Goal: Task Accomplishment & Management: Manage account settings

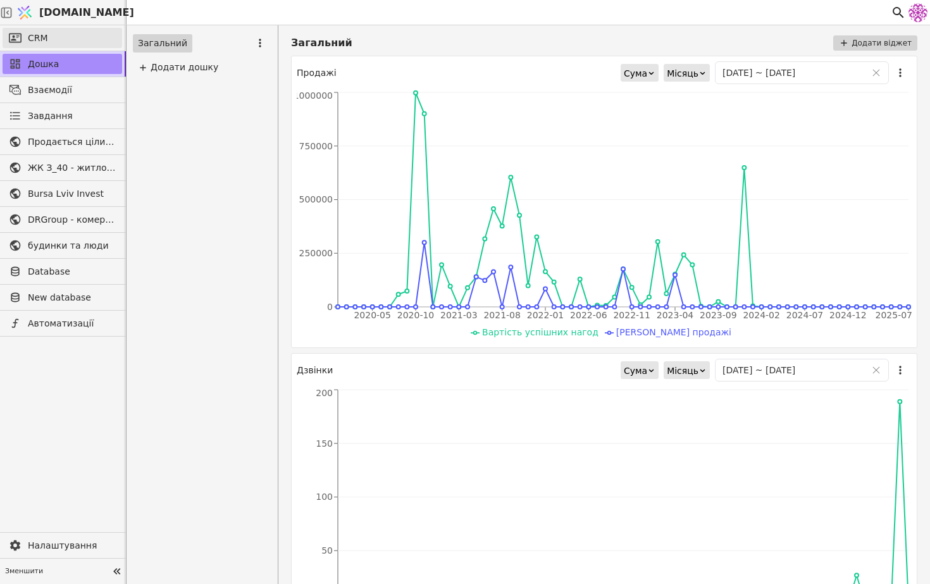
click at [66, 34] on link "CRM" at bounding box center [63, 38] width 120 height 20
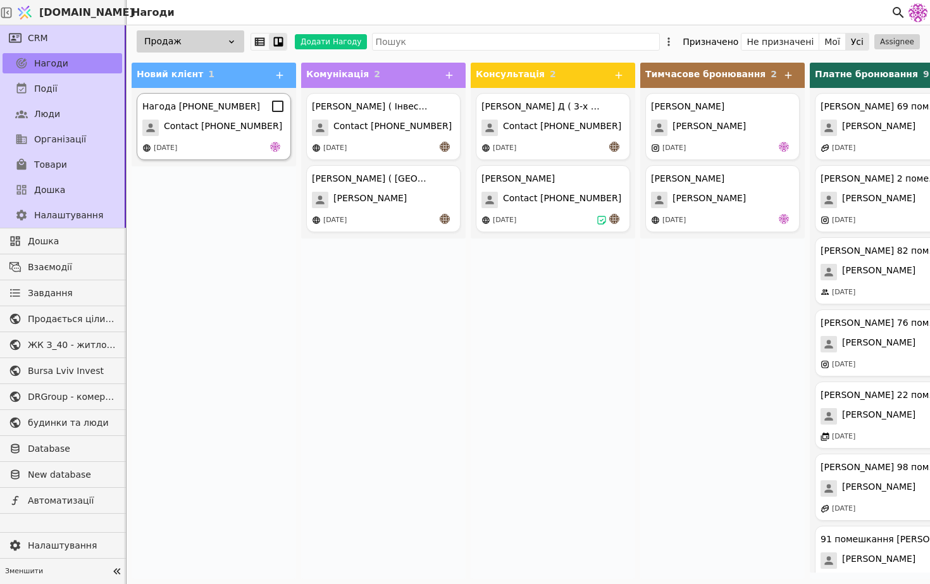
click at [226, 135] on span "Contact +380676707703" at bounding box center [223, 128] width 118 height 16
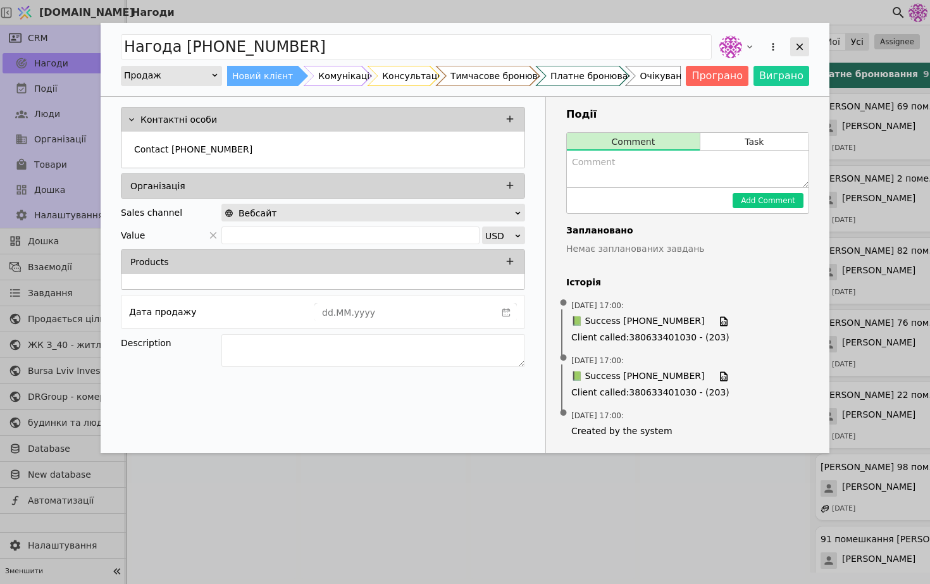
click at [795, 47] on icon "Add Opportunity" at bounding box center [799, 46] width 11 height 11
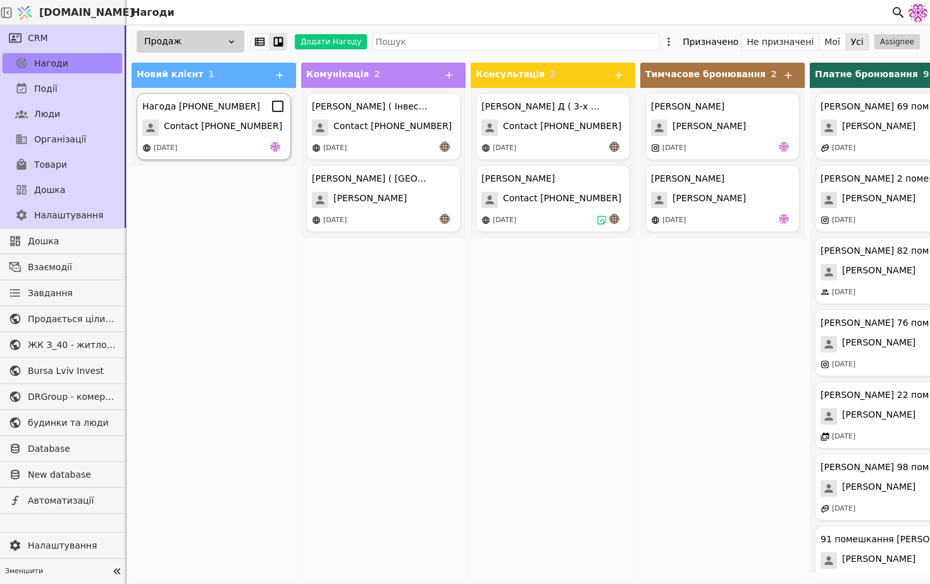
click at [237, 142] on div "[DATE]" at bounding box center [213, 148] width 143 height 13
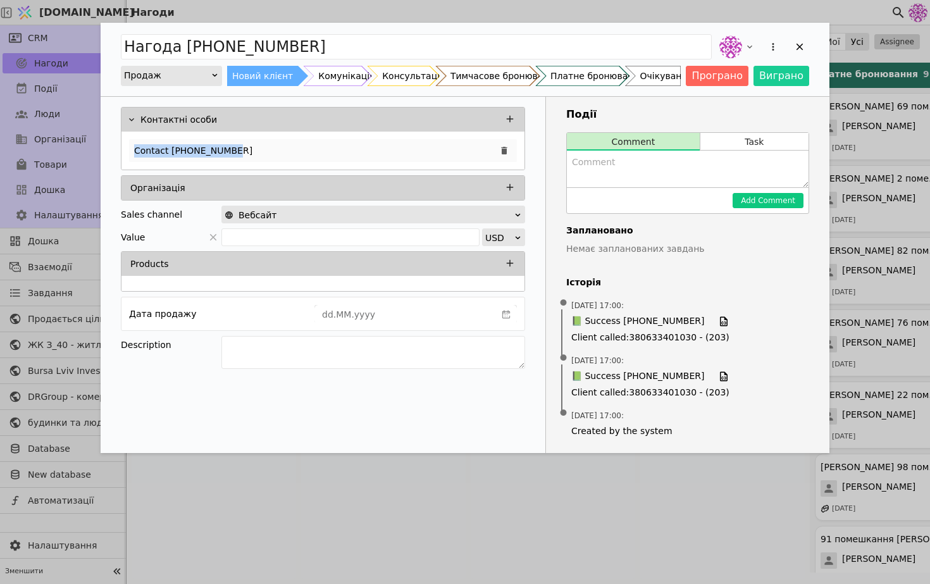
click at [237, 144] on p "Contact +380676707703" at bounding box center [193, 150] width 118 height 13
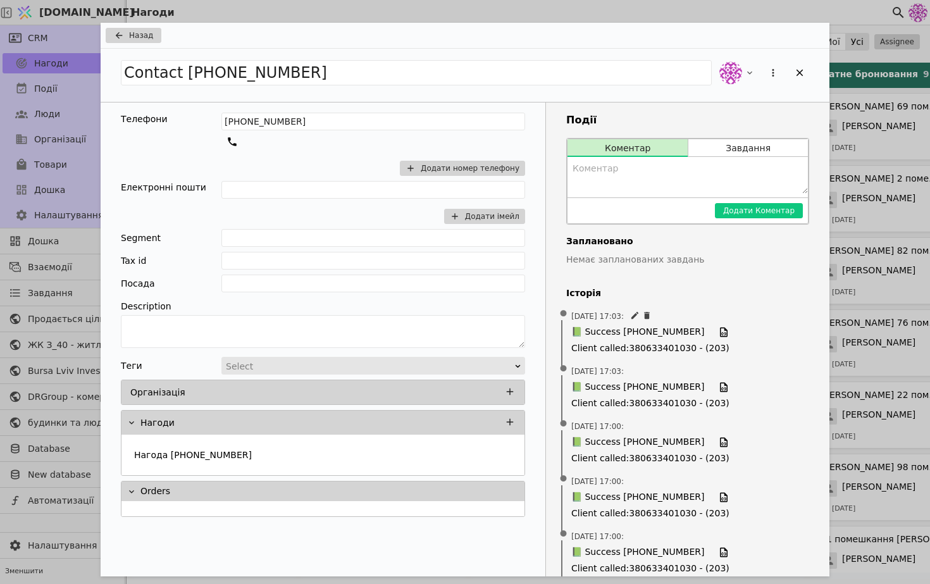
scroll to position [52, 0]
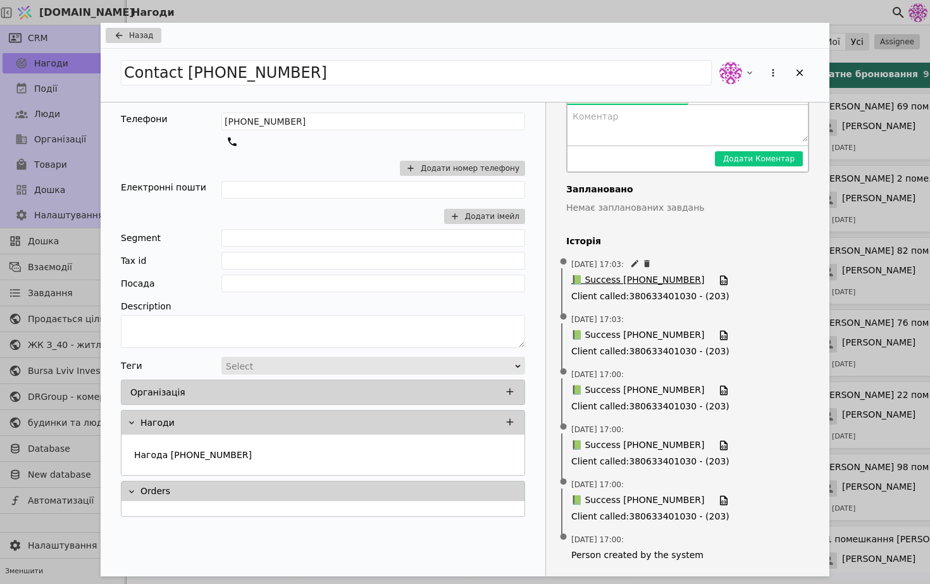
click at [659, 281] on span "📗 Success [PHONE_NUMBER]" at bounding box center [637, 280] width 133 height 14
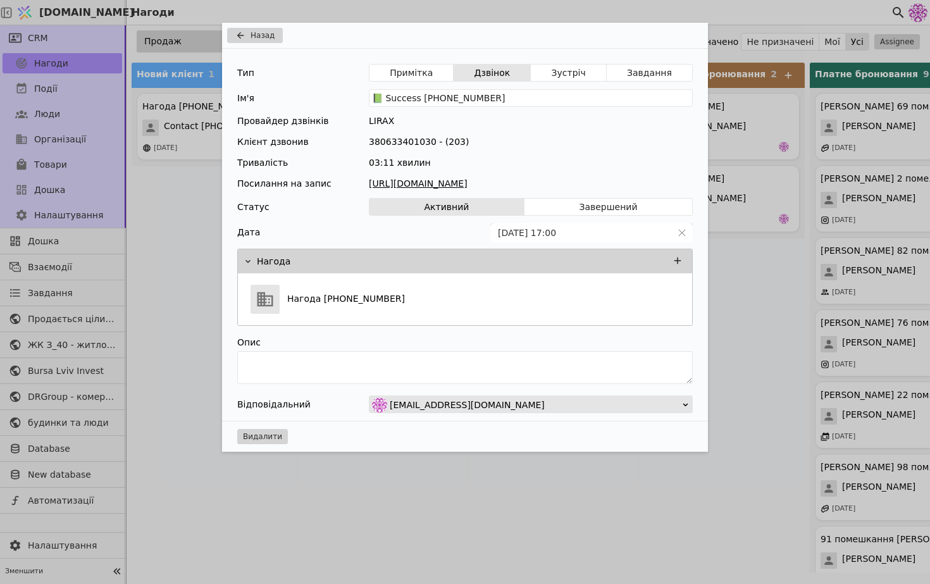
click at [465, 183] on link "https://files.lirax.net/voice_record2/8002837522432373/2025-10-09/14e80405d4462…" at bounding box center [531, 183] width 324 height 13
click at [252, 37] on span "Назад" at bounding box center [262, 35] width 24 height 11
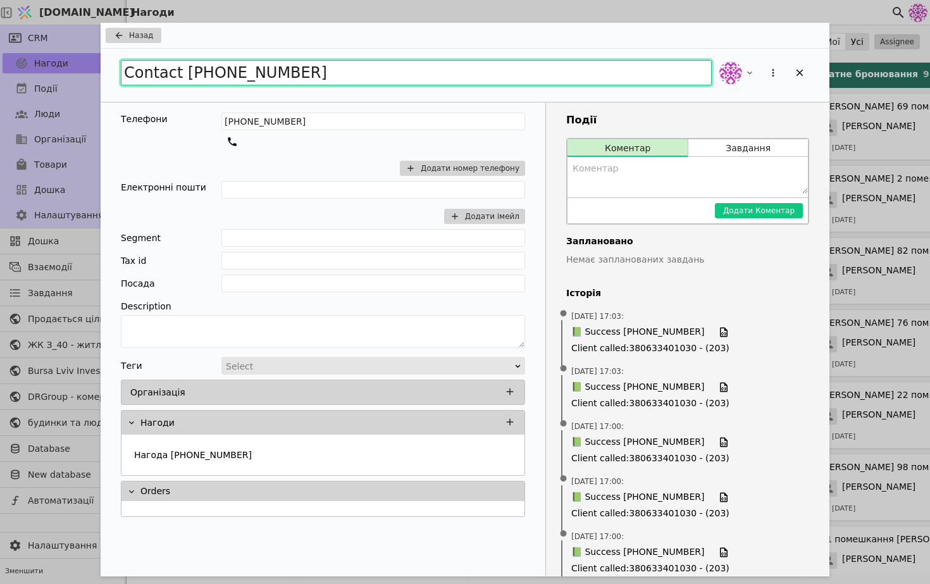
drag, startPoint x: 326, startPoint y: 76, endPoint x: 84, endPoint y: 56, distance: 243.0
click at [84, 56] on div "Назад Contact +380676707703 Телефони +380676707703 Додати номер телефону Електр…" at bounding box center [465, 292] width 930 height 584
type input """
type input "[PERSON_NAME]"
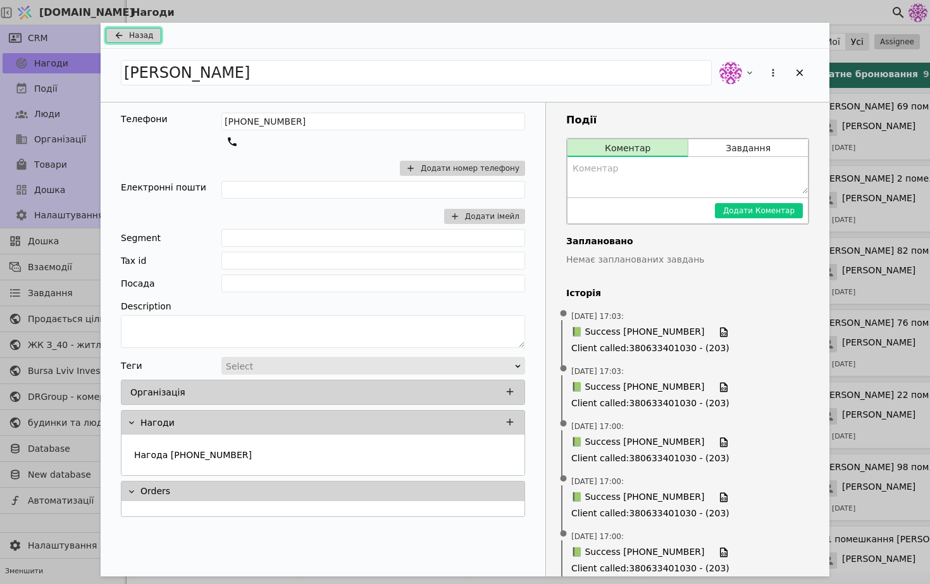
click at [143, 38] on span "Назад" at bounding box center [141, 35] width 24 height 11
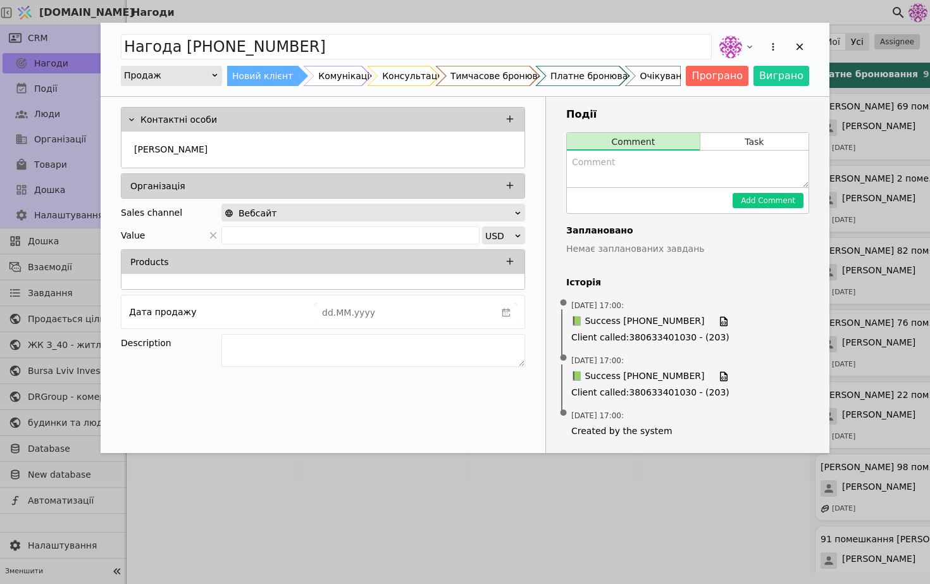
click at [629, 167] on textarea "Add Opportunity" at bounding box center [688, 169] width 242 height 37
type textarea "попепедньо завтра буде зустріч"
click at [774, 202] on button "Add Comment" at bounding box center [767, 200] width 71 height 15
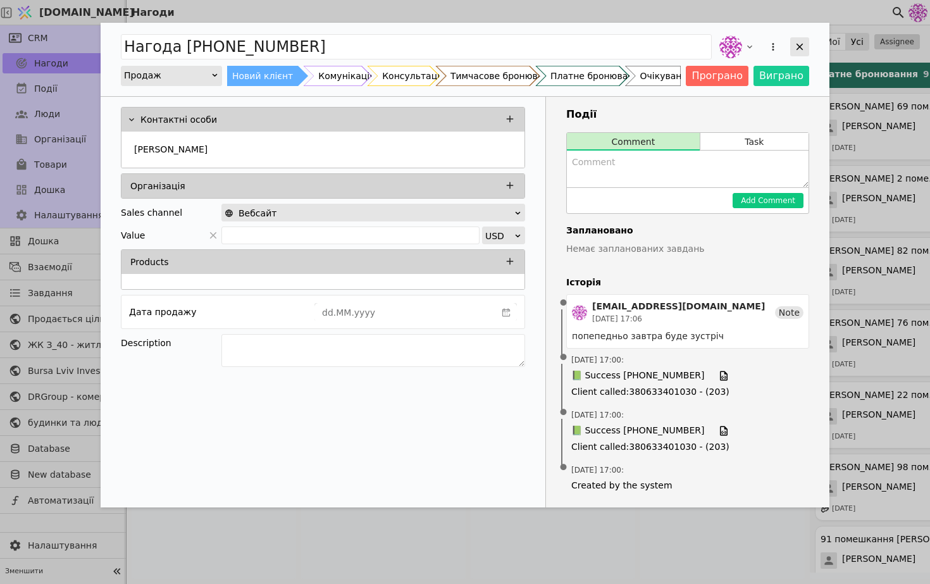
click at [798, 46] on icon "Add Opportunity" at bounding box center [799, 46] width 11 height 11
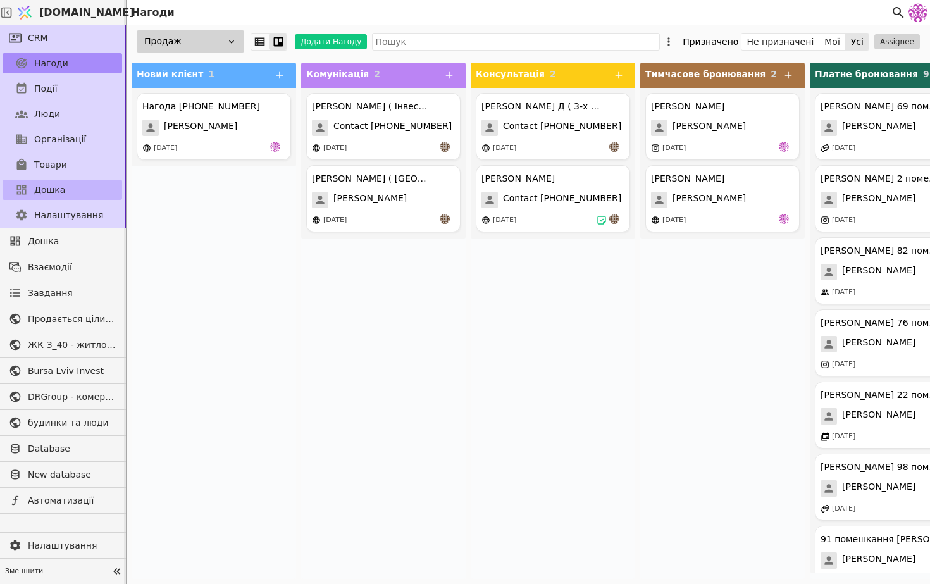
click at [68, 197] on link "Дошка" at bounding box center [63, 190] width 120 height 20
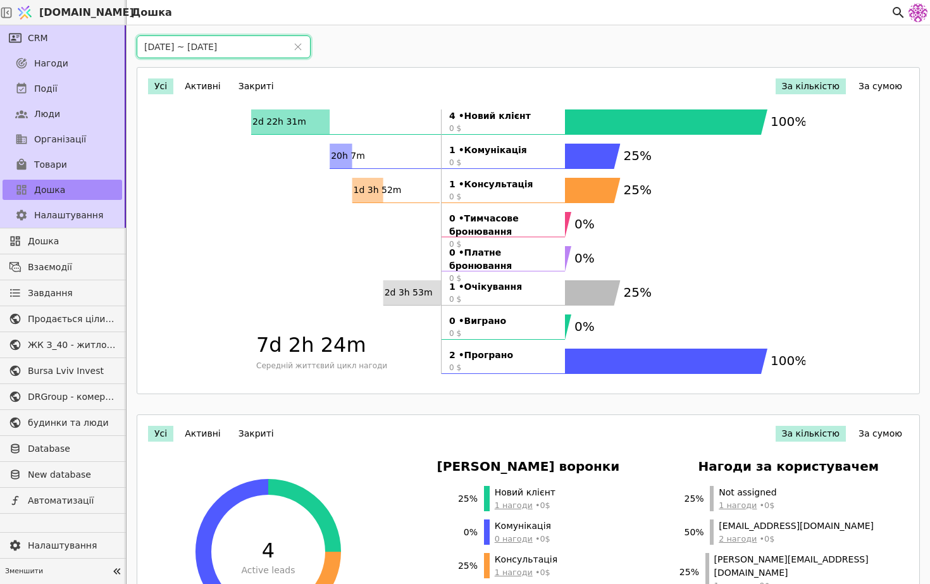
click at [152, 49] on input "01/10/2025 ~ 31/10/2025" at bounding box center [211, 47] width 149 height 22
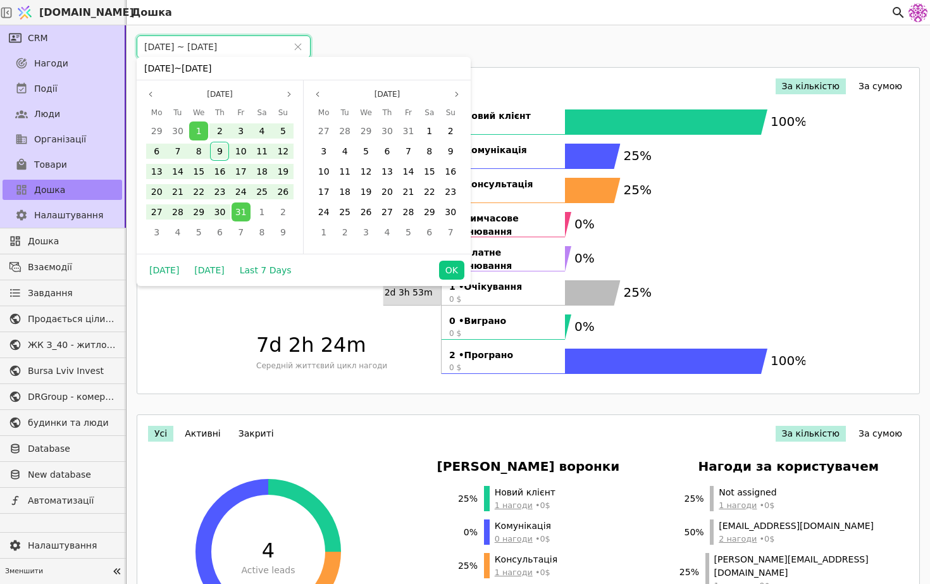
click at [165, 47] on input "01/10/2025 ~ 31/10/2025" at bounding box center [211, 47] width 149 height 22
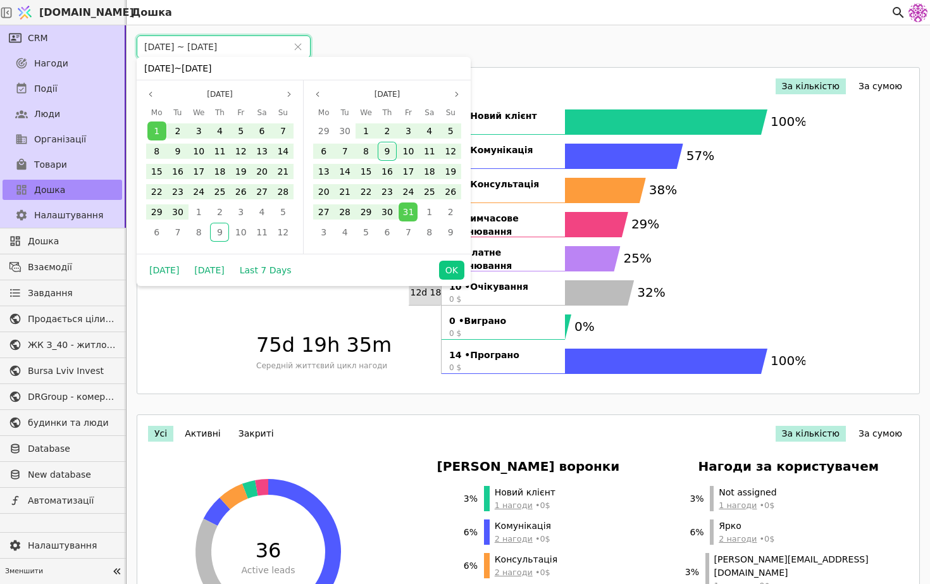
click at [219, 44] on input "01/09/2025 ~ 31/10/2025" at bounding box center [211, 47] width 149 height 22
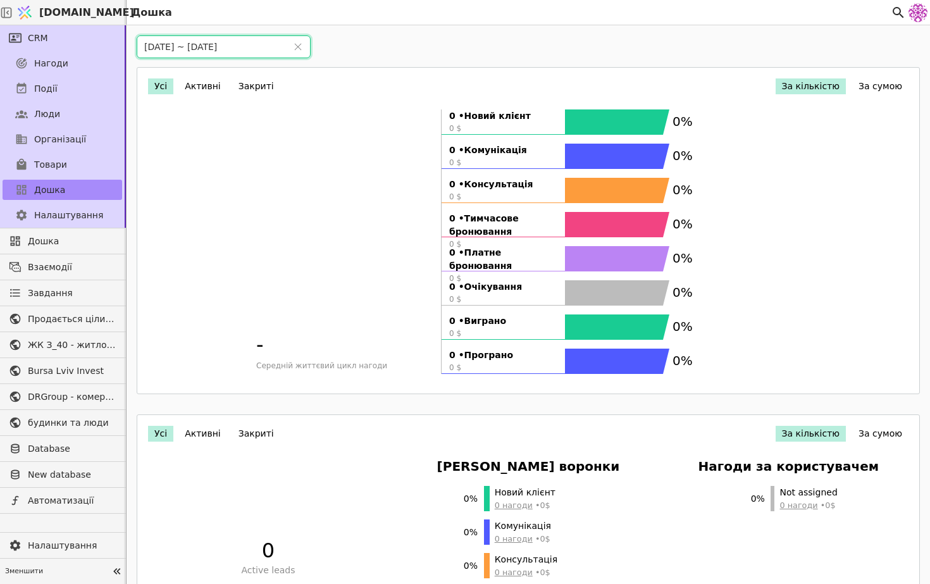
click at [507, 376] on div "- Середній життєвий цикл нагоди 0 • Новий клієнт 0 $ 0 • Комунікація 0 $ 0 • Ко…" at bounding box center [528, 245] width 554 height 273
click at [222, 48] on input "01/09/2025 ~ 31/08/2025" at bounding box center [211, 47] width 149 height 22
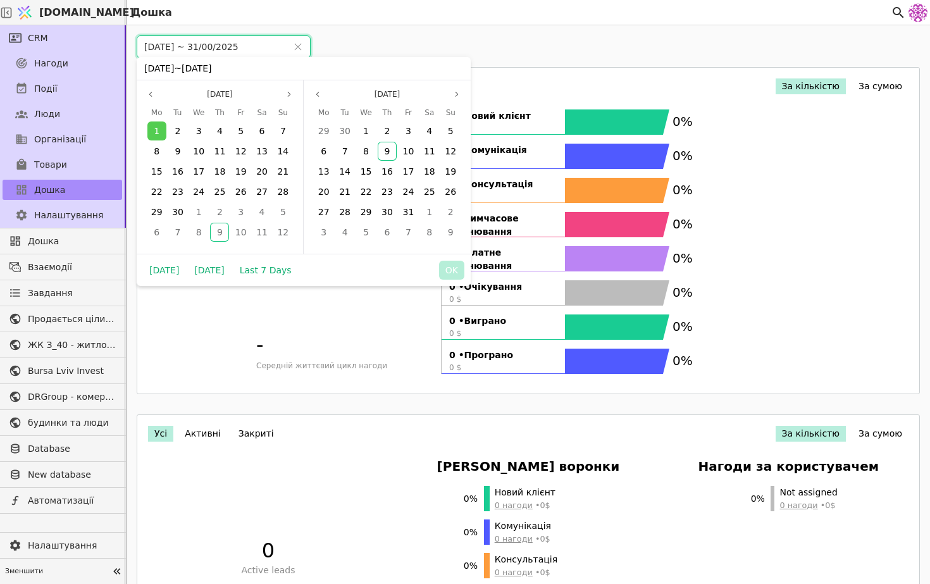
type input "01/09/2025 ~ 30/09/2025"
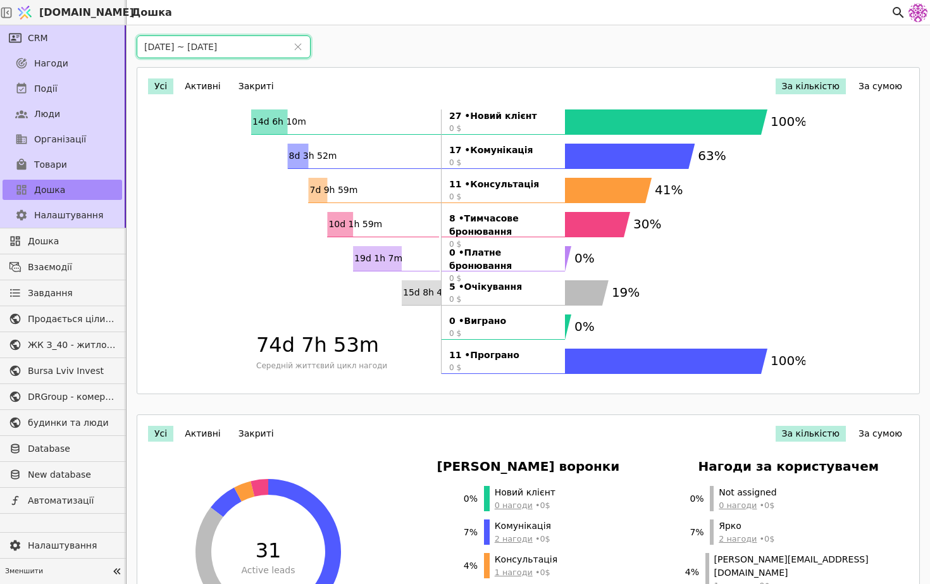
click at [618, 333] on icon "100% 63% 41% 30% 0% 19% 0% 100%" at bounding box center [685, 245] width 240 height 273
click at [61, 63] on span "Нагоди" at bounding box center [51, 63] width 34 height 13
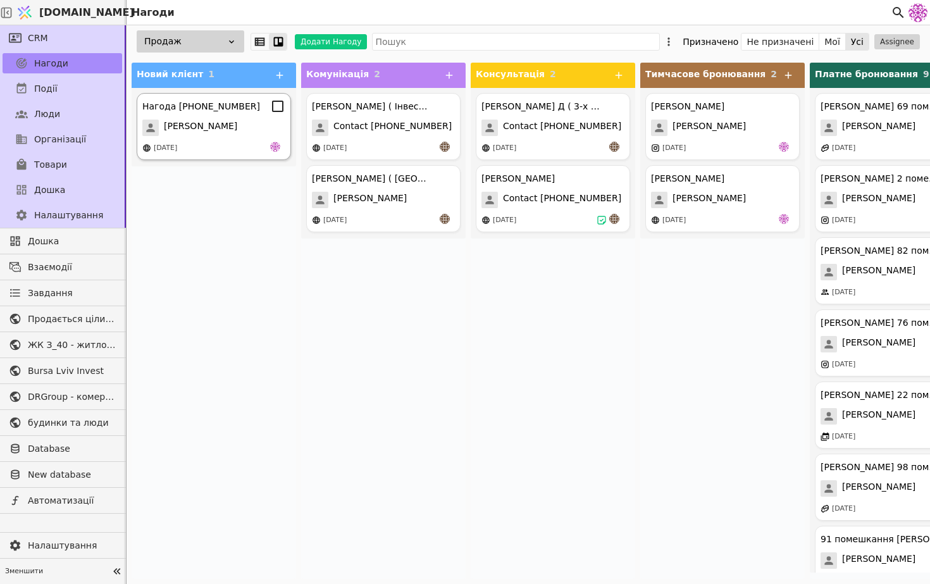
click at [246, 114] on div "Нагода +380676707703 Євген 09.10.2025" at bounding box center [214, 126] width 154 height 67
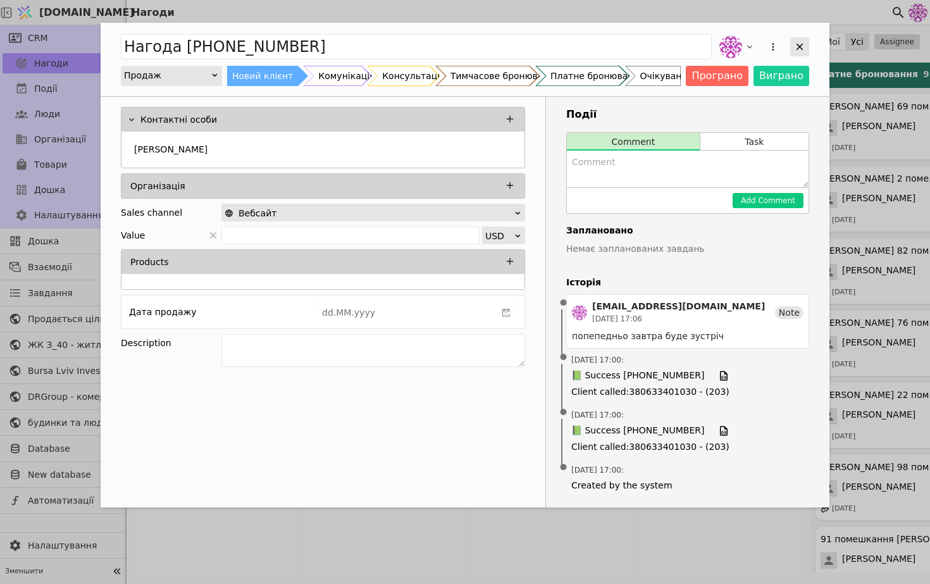
click at [799, 46] on icon "Add Opportunity" at bounding box center [799, 47] width 7 height 7
click at [798, 41] on icon "Add Opportunity" at bounding box center [799, 46] width 11 height 11
